Goal: Transaction & Acquisition: Purchase product/service

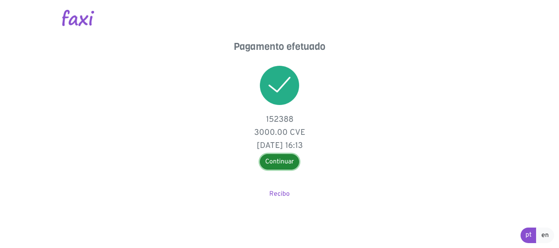
click at [278, 160] on link "Continuar" at bounding box center [279, 162] width 39 height 16
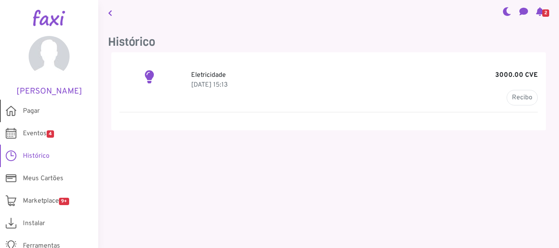
click at [47, 113] on link "Pagar" at bounding box center [49, 111] width 98 height 23
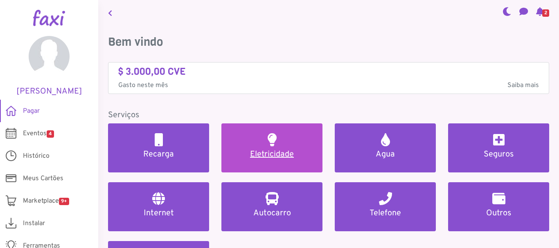
click at [236, 149] on link "Eletricidade" at bounding box center [271, 148] width 101 height 49
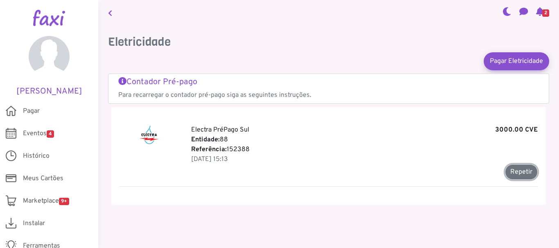
click at [511, 172] on button "Repetir" at bounding box center [521, 173] width 33 height 16
type input "******"
type input "*******"
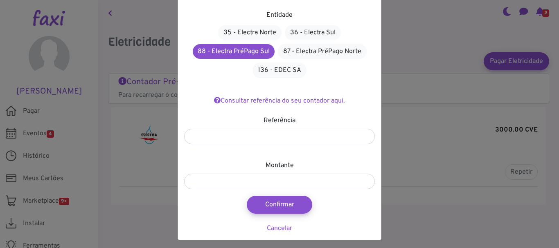
scroll to position [50, 0]
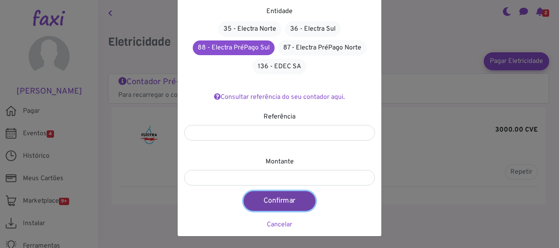
click at [296, 198] on button "Confirmar" at bounding box center [280, 202] width 72 height 20
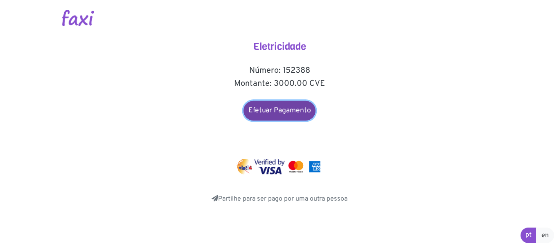
click at [300, 113] on link "Efetuar Pagamento" at bounding box center [280, 111] width 72 height 20
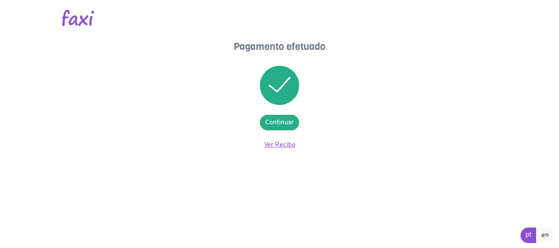
click at [286, 145] on link "Ver Recibo" at bounding box center [280, 145] width 32 height 8
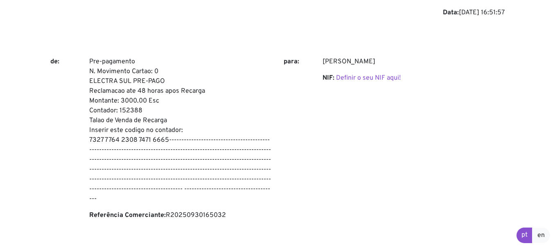
scroll to position [60, 0]
